Goal: Task Accomplishment & Management: Complete application form

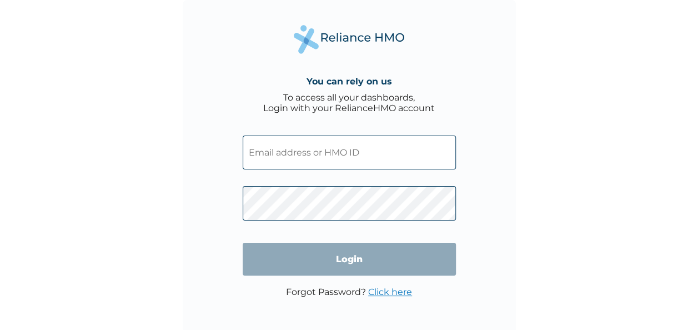
type input "LAY/10122/A"
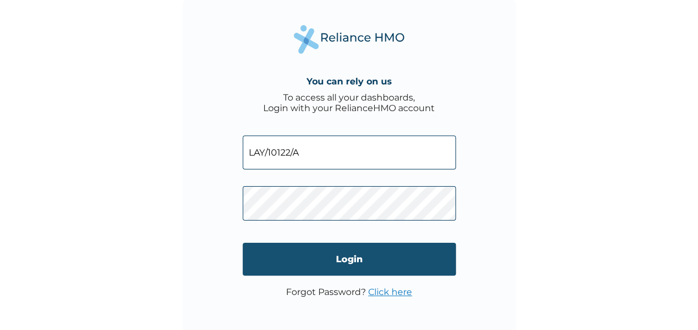
click at [314, 260] on input "Login" at bounding box center [349, 259] width 213 height 33
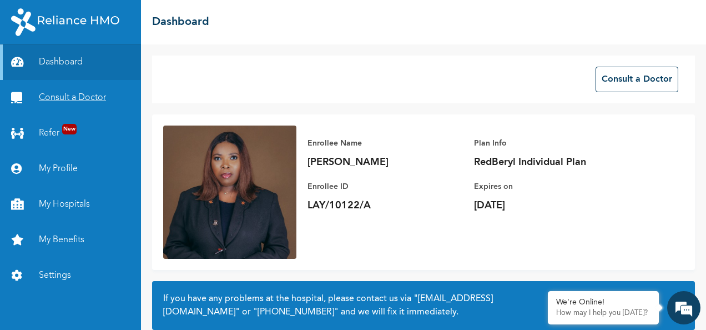
click at [79, 93] on link "Consult a Doctor" at bounding box center [70, 98] width 141 height 36
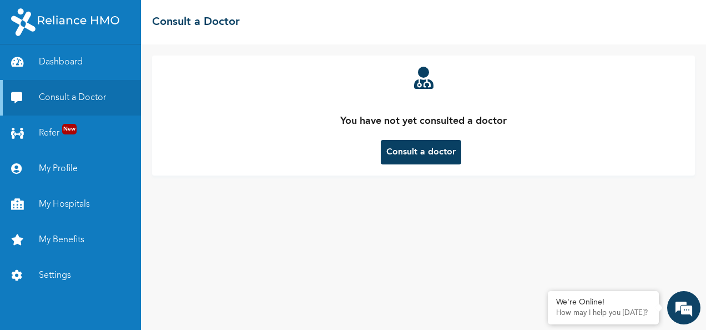
click at [405, 155] on button "Consult a doctor" at bounding box center [421, 152] width 81 height 24
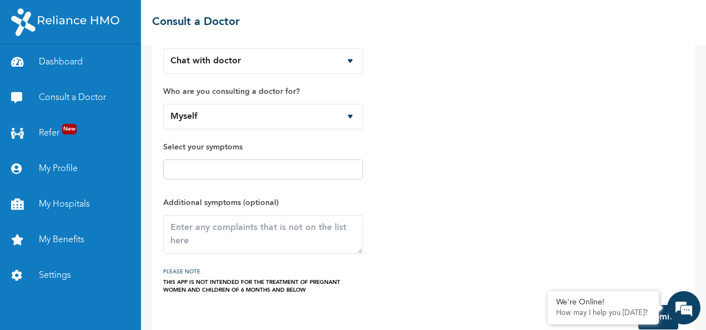
scroll to position [68, 0]
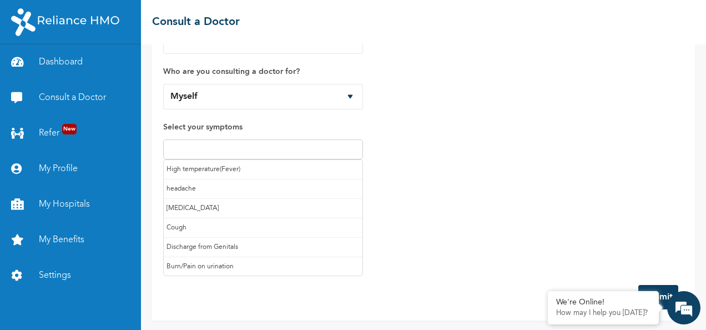
click at [182, 143] on input "text" at bounding box center [263, 149] width 193 height 13
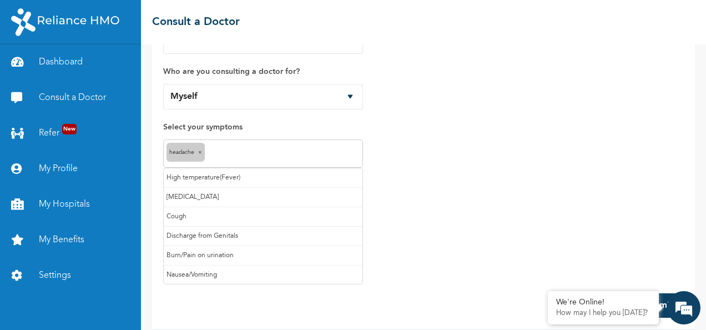
click at [221, 148] on input "text" at bounding box center [284, 153] width 152 height 13
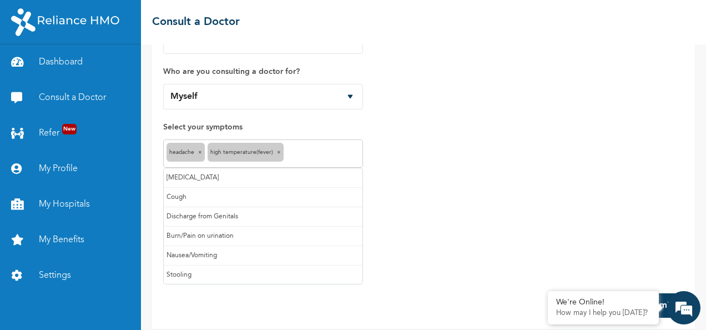
click at [302, 155] on input "text" at bounding box center [322, 153] width 73 height 13
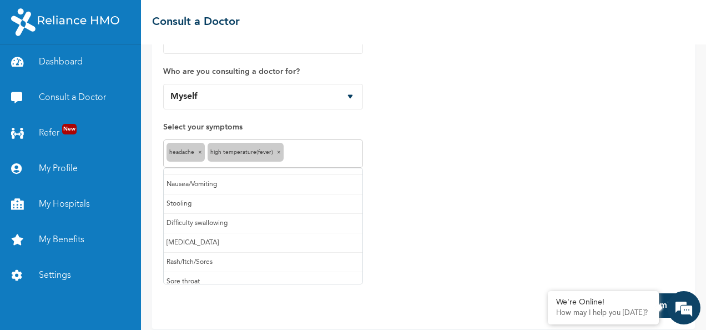
scroll to position [77, 0]
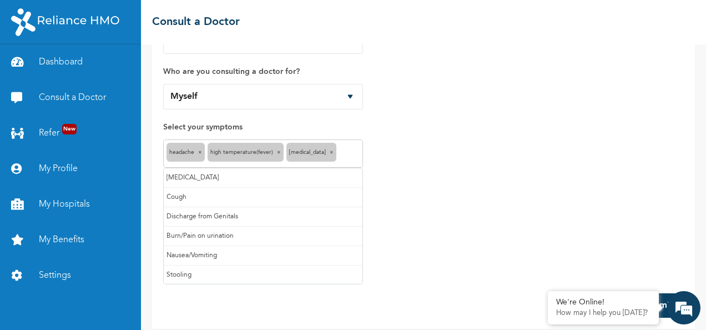
click at [341, 153] on input "text" at bounding box center [349, 153] width 21 height 13
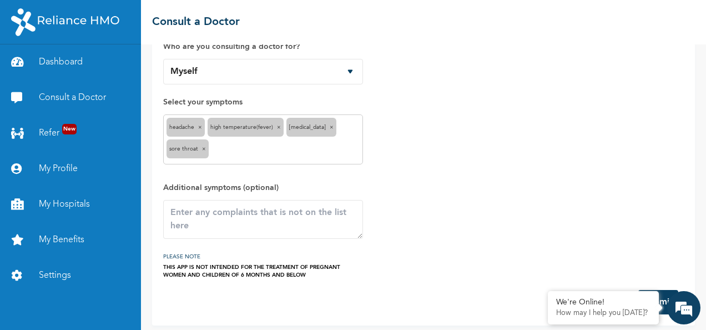
scroll to position [98, 0]
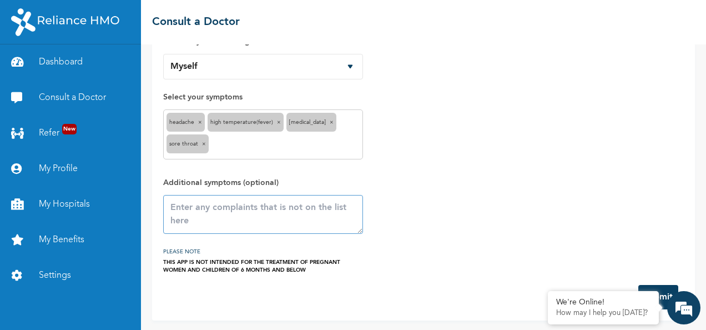
click at [191, 208] on textarea at bounding box center [263, 214] width 200 height 39
type textarea "I have pains all over my body"
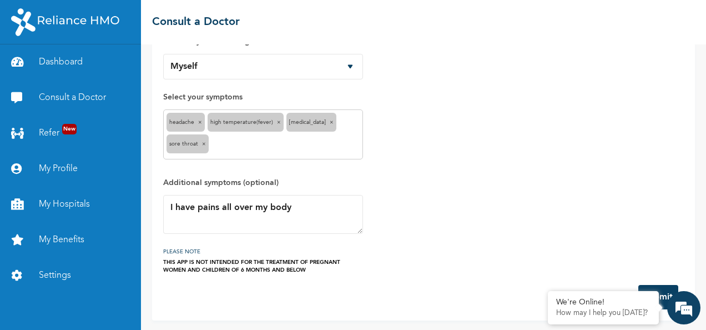
click at [660, 291] on button "Submit" at bounding box center [658, 297] width 40 height 24
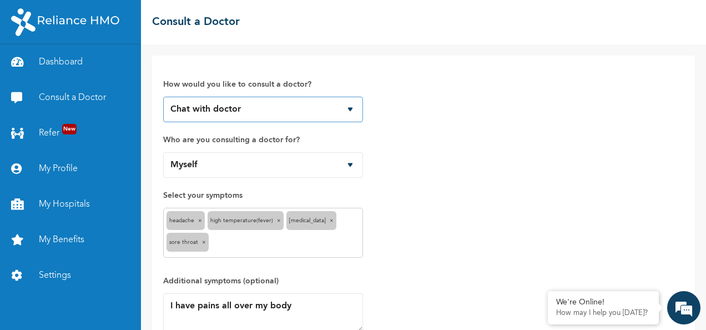
click at [351, 108] on select "Chat with doctor Phone Call" at bounding box center [263, 110] width 200 height 26
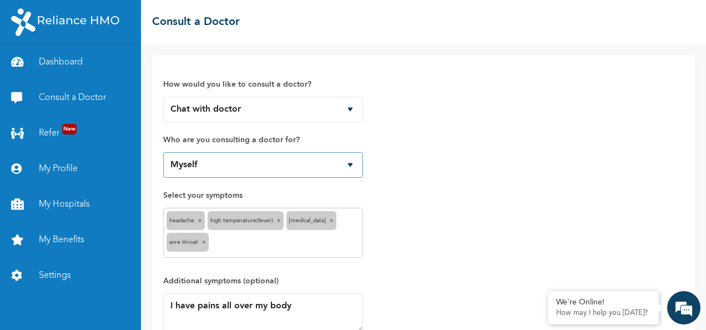
click at [349, 163] on select "Myself" at bounding box center [263, 165] width 200 height 26
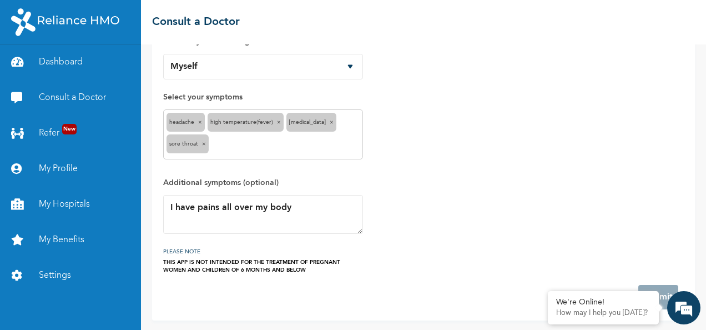
click at [650, 206] on div "How would you like to consult a doctor? Chat with doctor Phone Call Who are you…" at bounding box center [423, 120] width 521 height 305
click at [681, 309] on em at bounding box center [684, 308] width 30 height 30
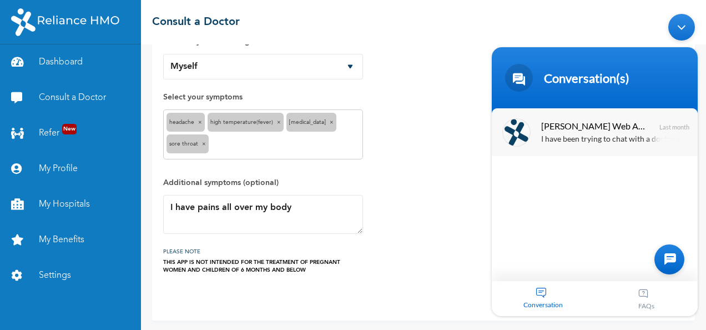
click at [597, 134] on div "I have been trying to chat with a doctor since [DATE] but no one is responding …" at bounding box center [611, 139] width 140 height 13
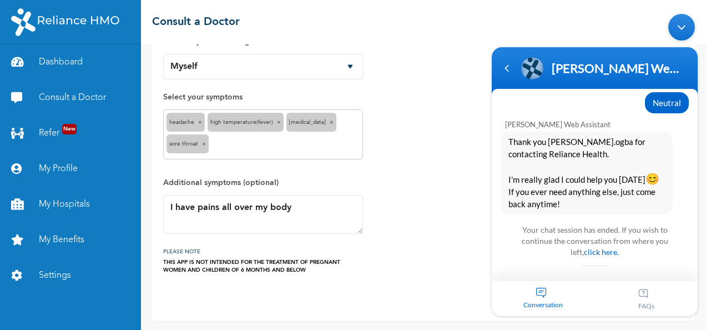
scroll to position [1551, 0]
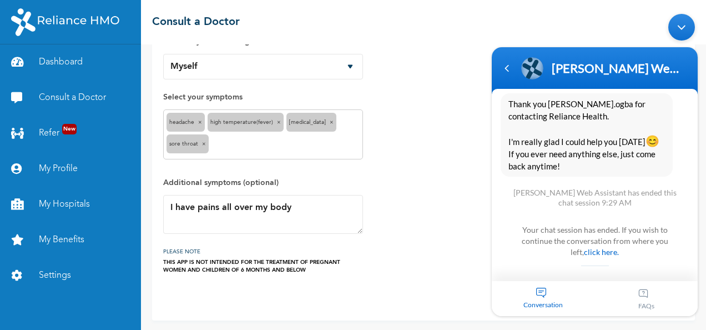
click at [682, 29] on div "Minimize live chat window" at bounding box center [681, 26] width 27 height 27
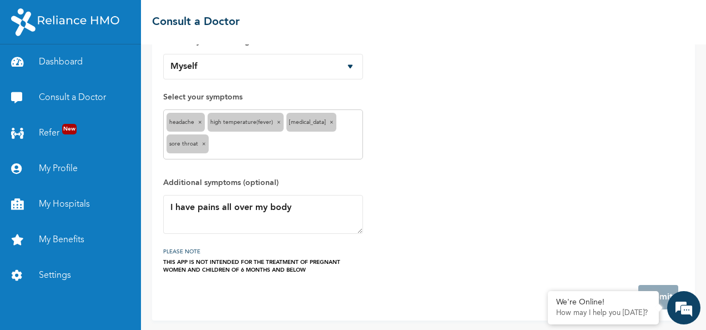
click at [683, 215] on div "How would you like to consult a doctor? Chat with doctor Phone Call Who are you…" at bounding box center [423, 138] width 543 height 363
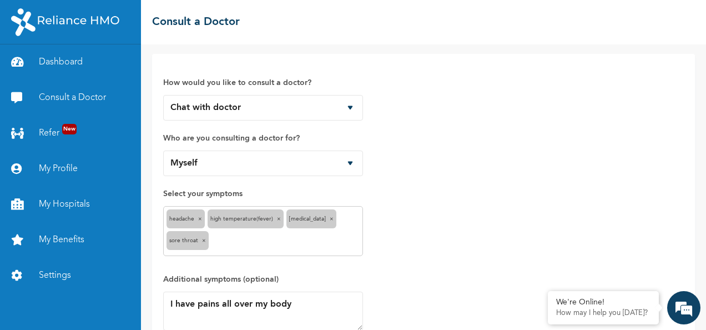
scroll to position [0, 0]
